Goal: Task Accomplishment & Management: Complete application form

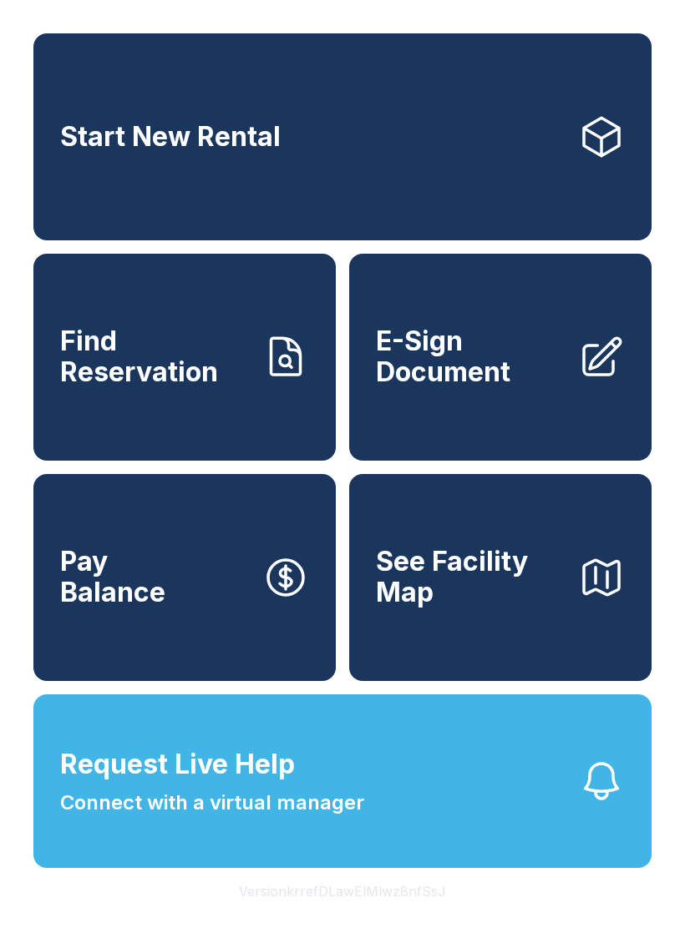
click at [485, 415] on link "E-Sign Document" at bounding box center [500, 357] width 302 height 207
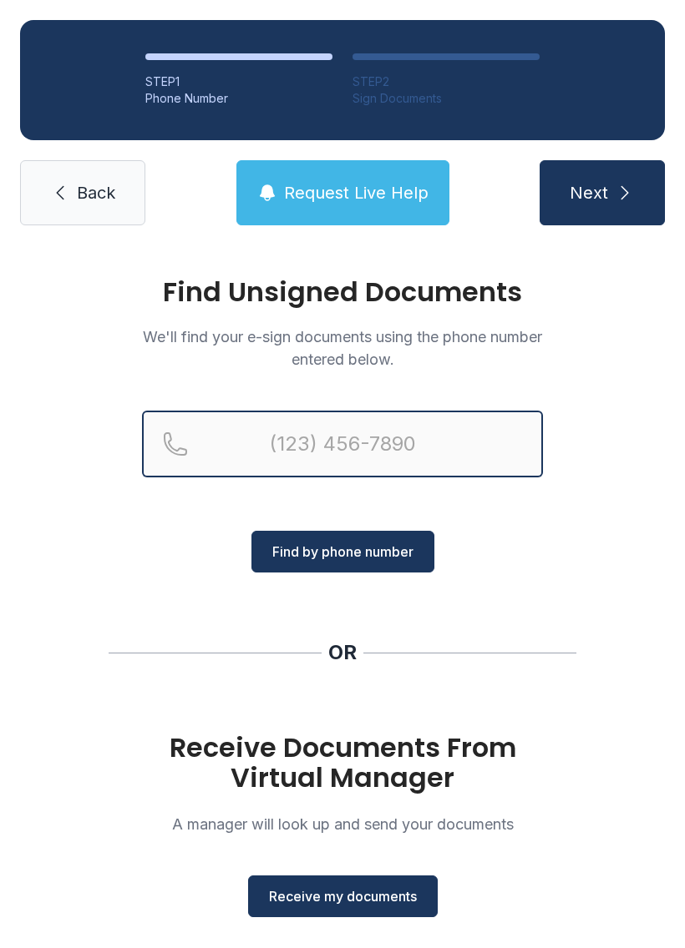
click at [382, 445] on input "Reservation phone number" at bounding box center [342, 444] width 401 height 67
type input "(22"
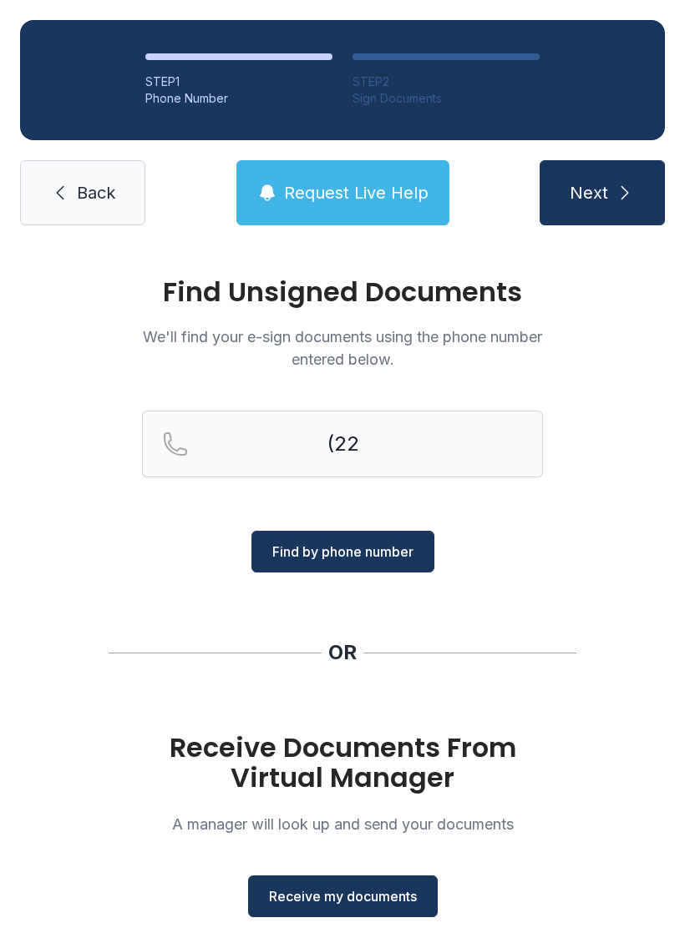
click at [385, 892] on span "Receive my documents" at bounding box center [343, 897] width 148 height 20
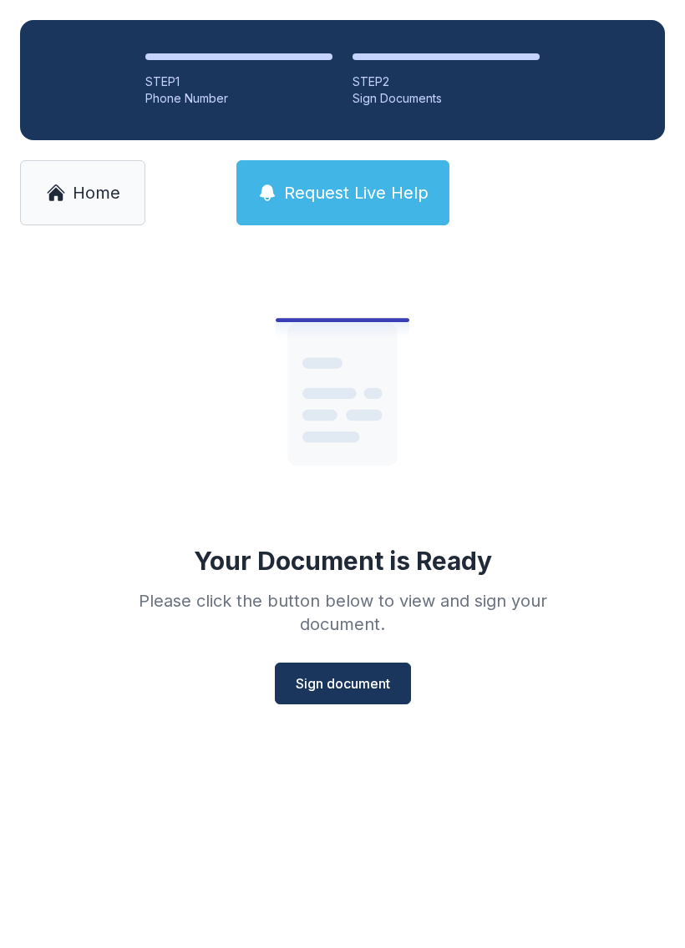
click at [359, 685] on span "Sign document" at bounding box center [343, 684] width 94 height 20
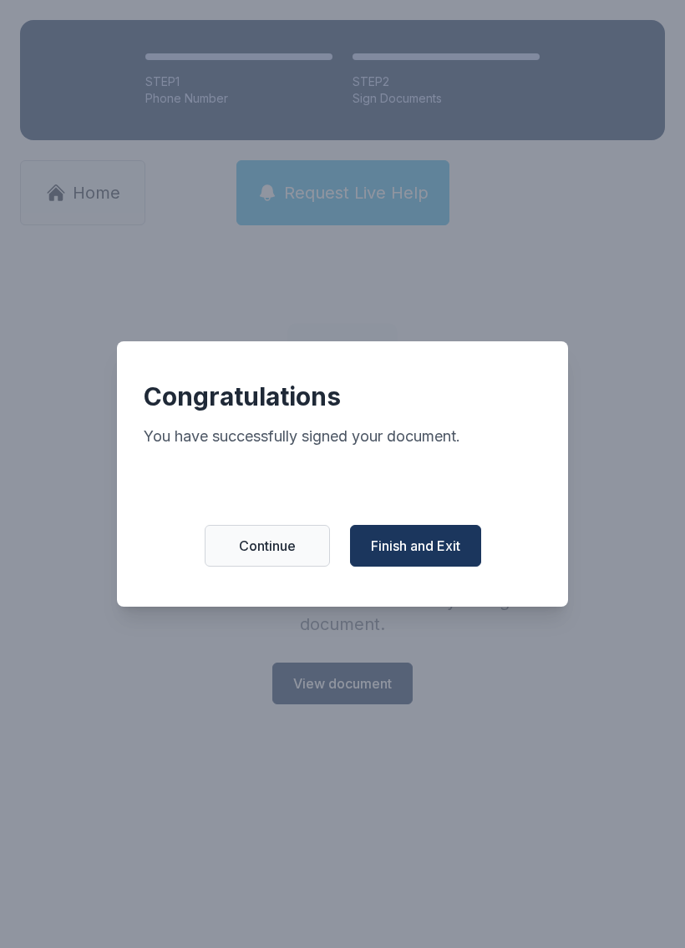
click at [440, 544] on button "Finish and Exit" at bounding box center [415, 546] width 131 height 42
